Goal: Information Seeking & Learning: Learn about a topic

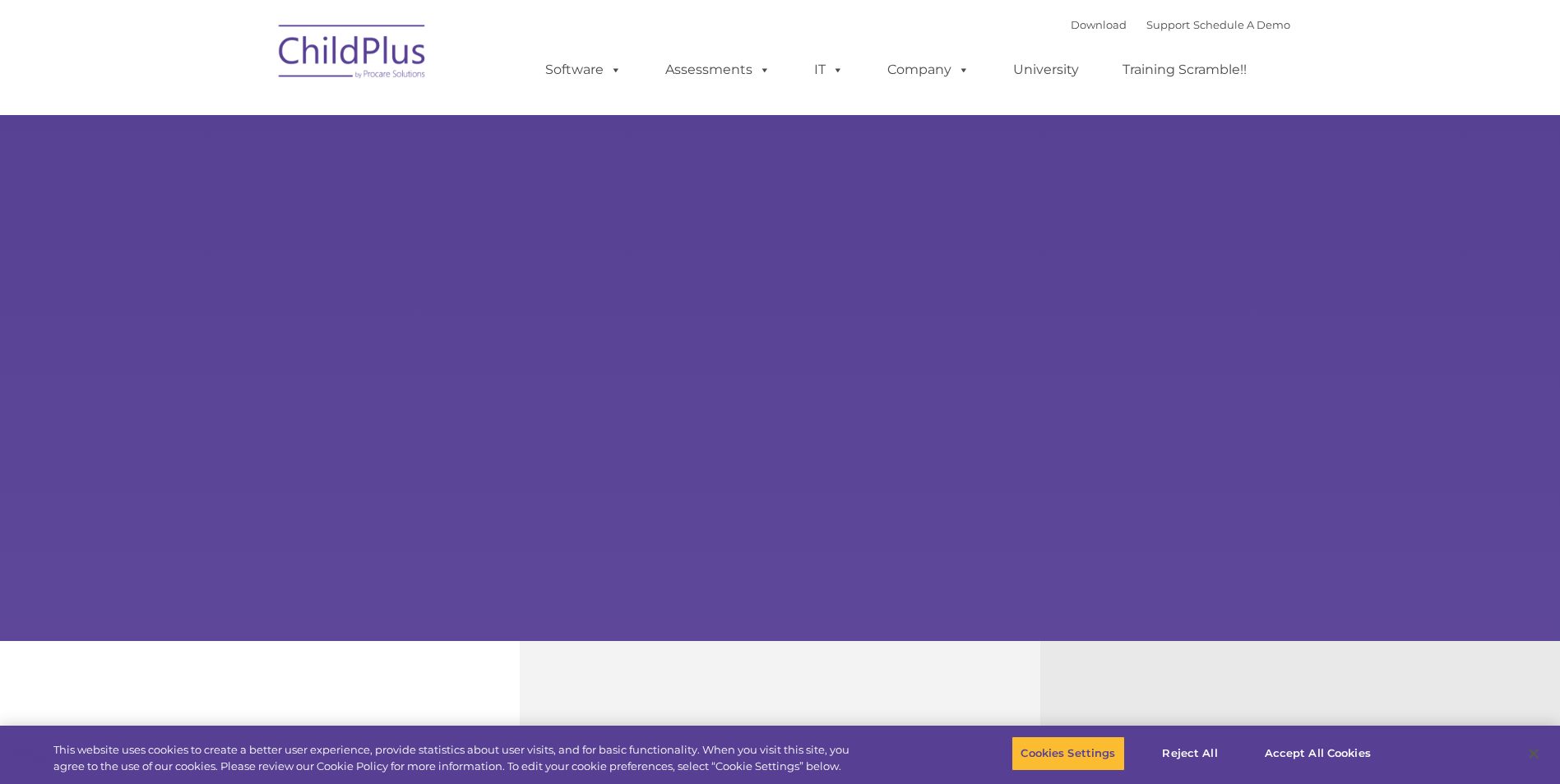
select select "MEDIUM"
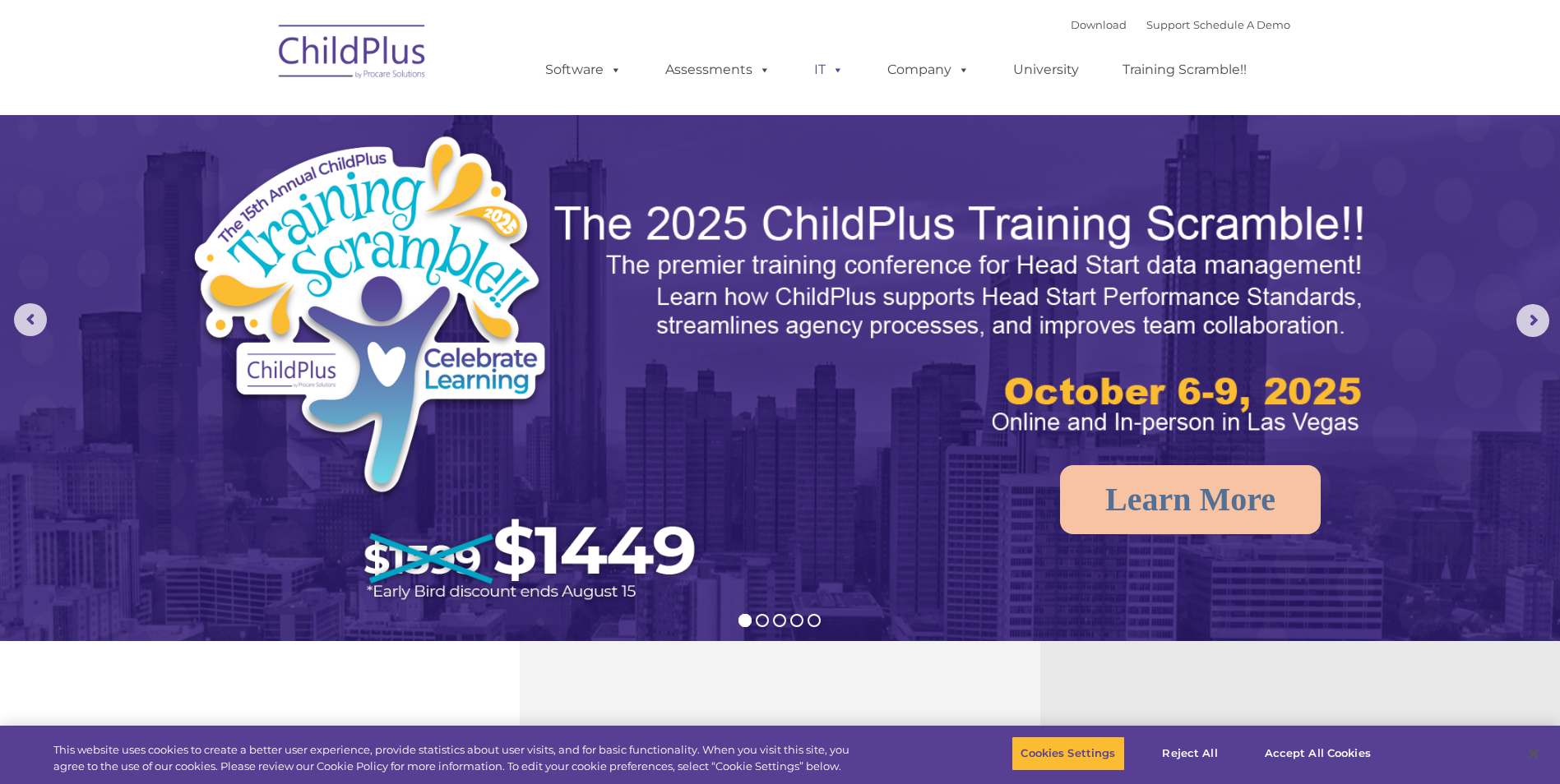
click at [799, 69] on link "IT" at bounding box center [829, 69] width 63 height 33
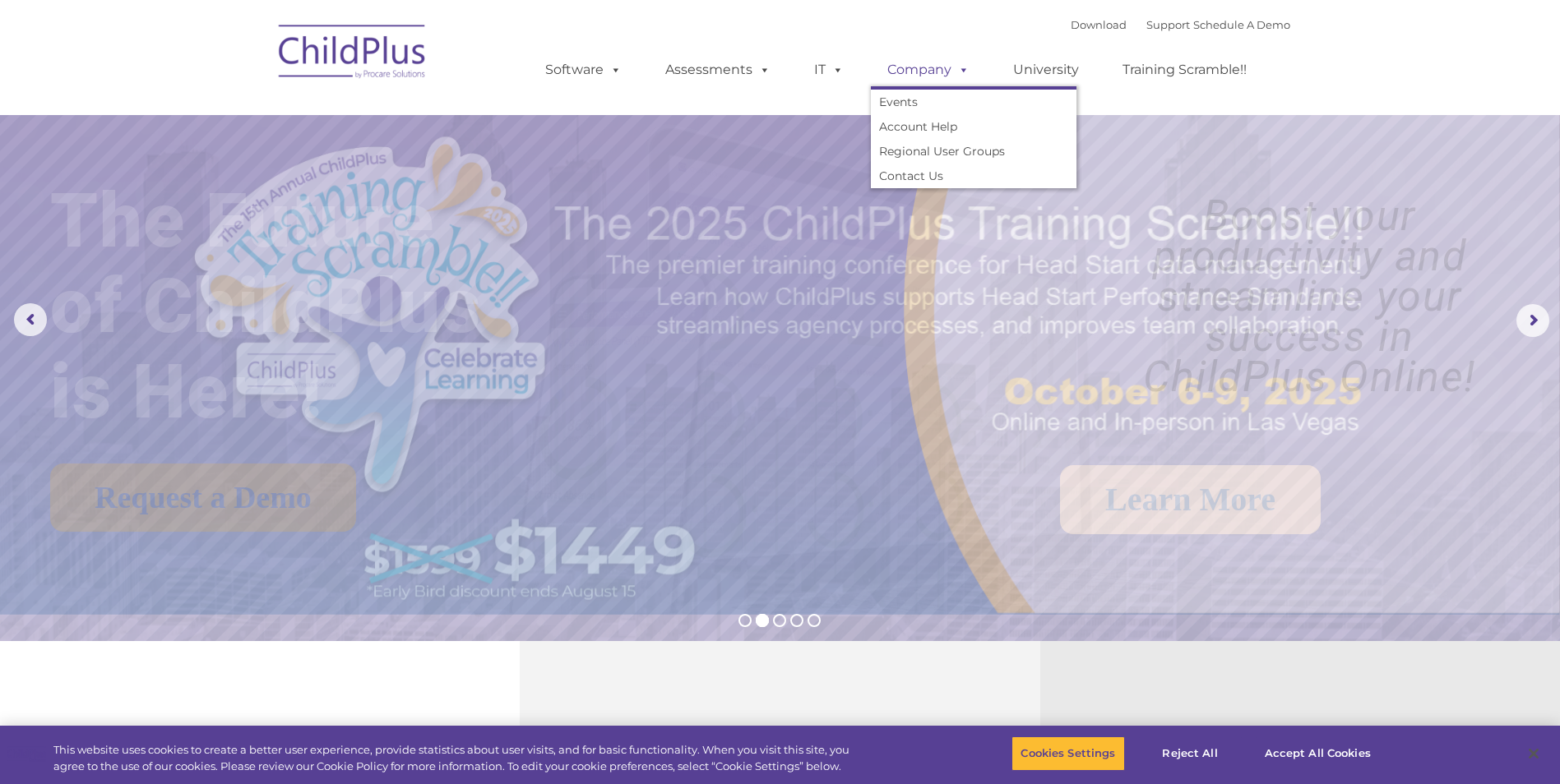
click at [906, 65] on link "Company" at bounding box center [928, 69] width 115 height 33
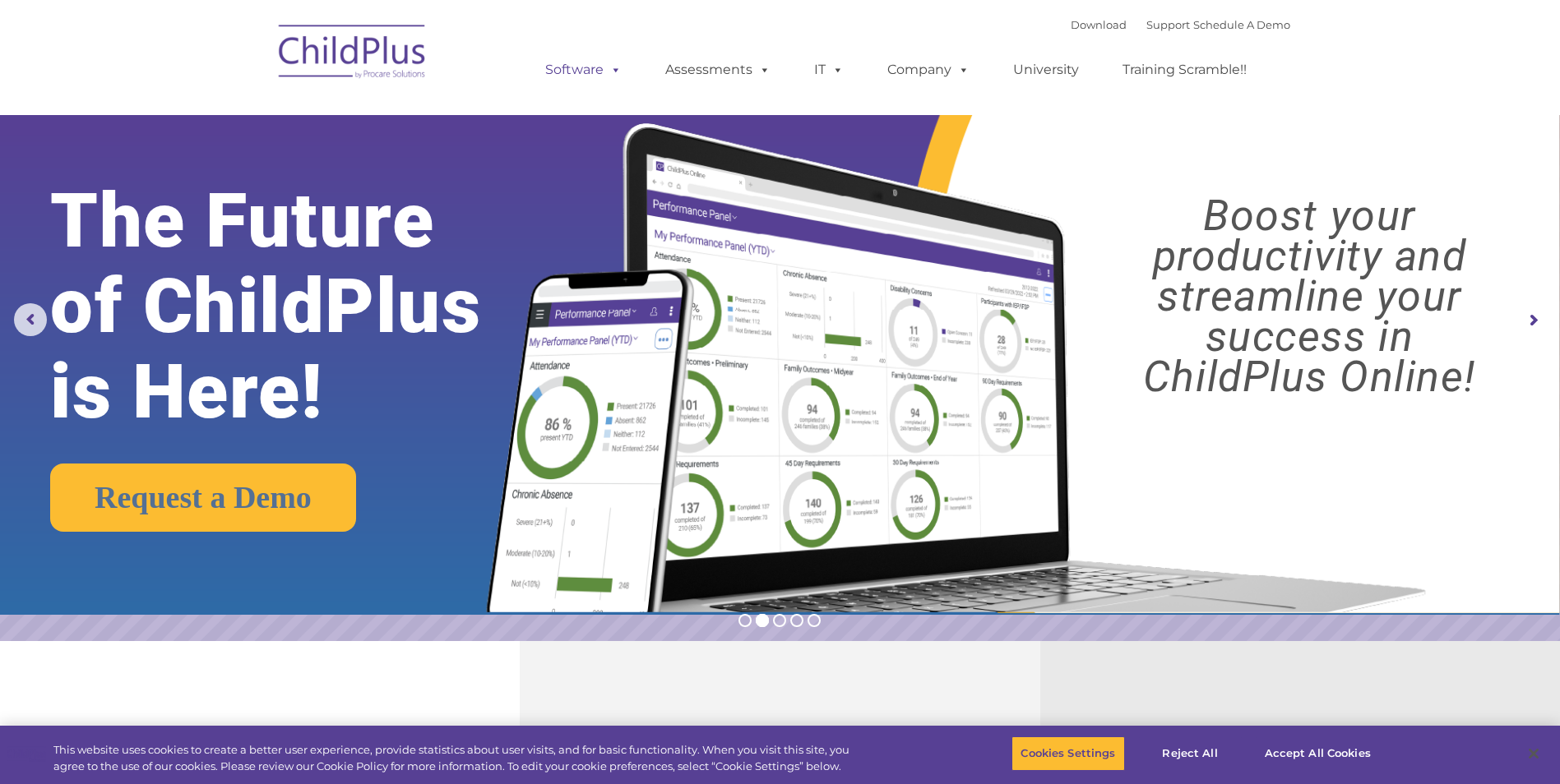
click at [582, 66] on link "Software" at bounding box center [583, 69] width 109 height 33
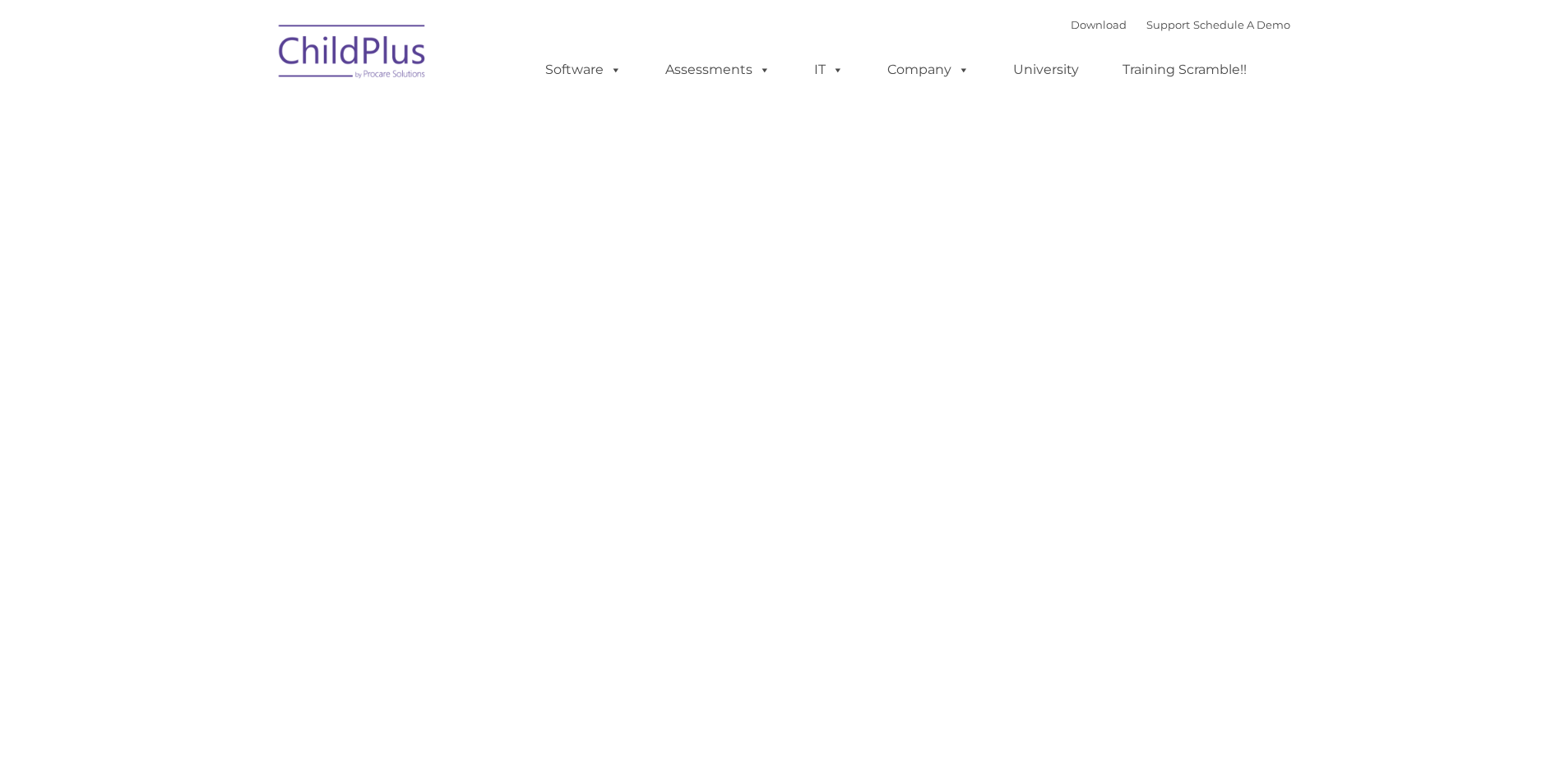
type input ""
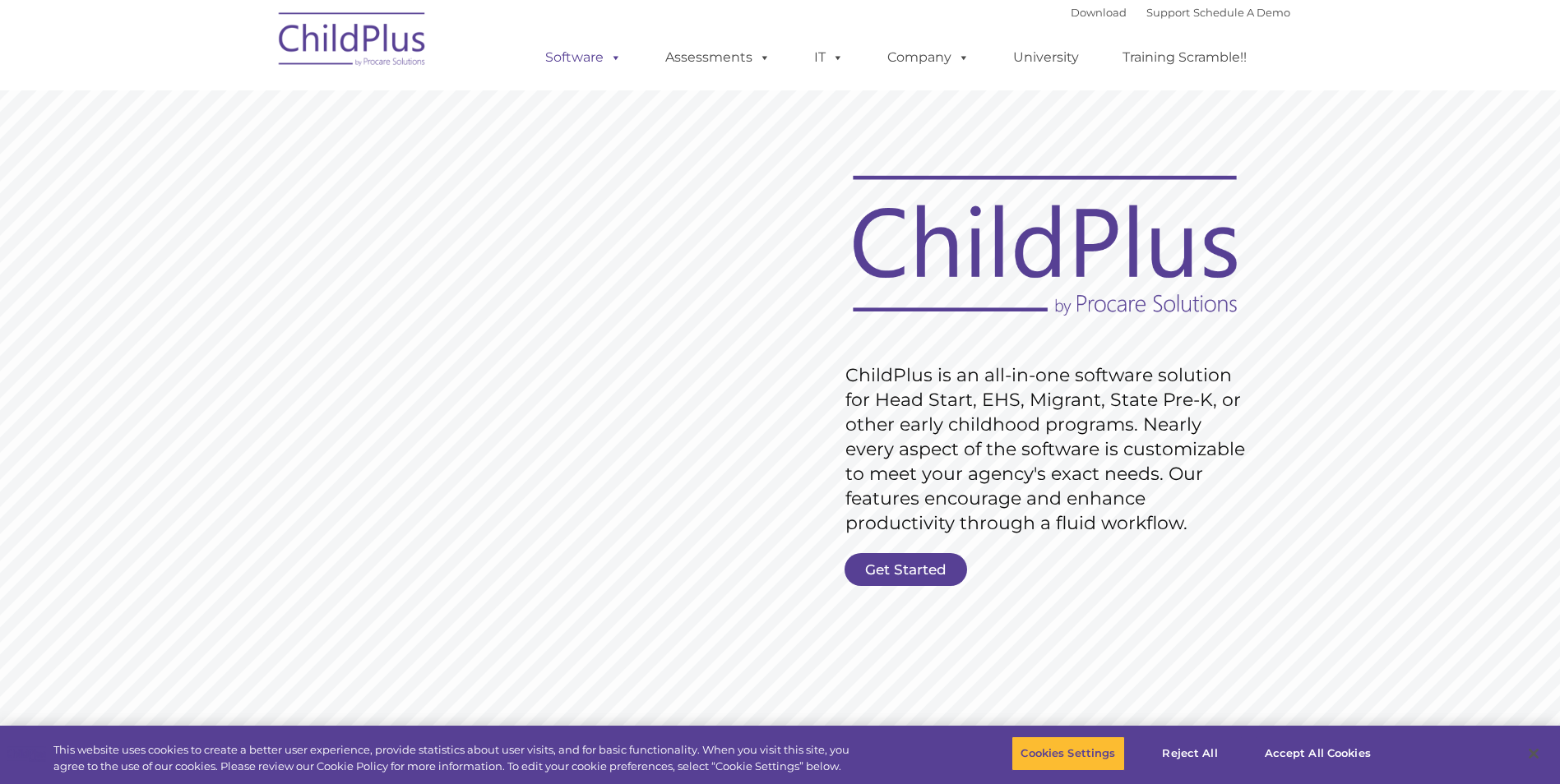
click at [597, 49] on link "Software" at bounding box center [583, 57] width 109 height 33
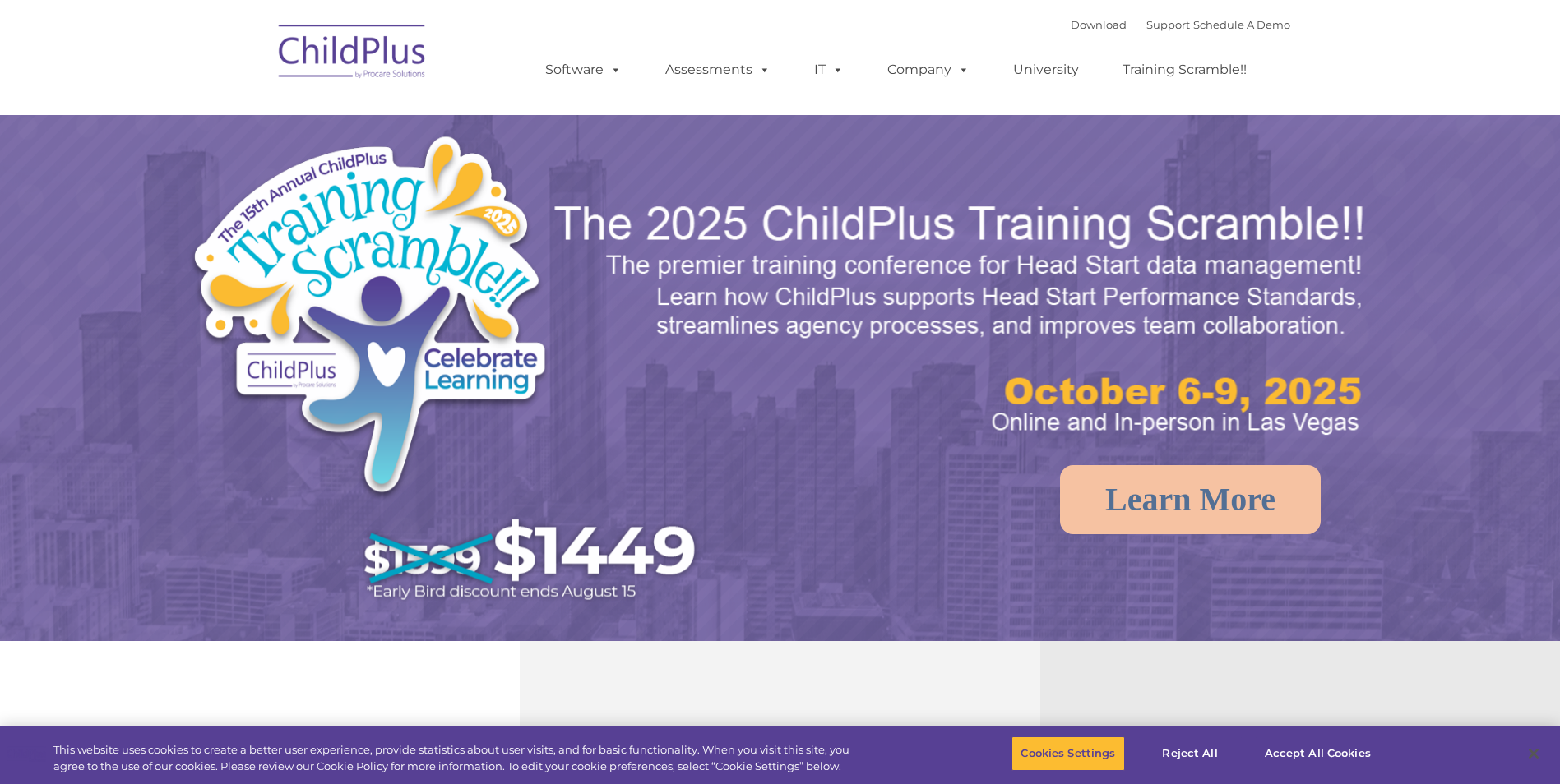
select select "MEDIUM"
